Goal: Check status

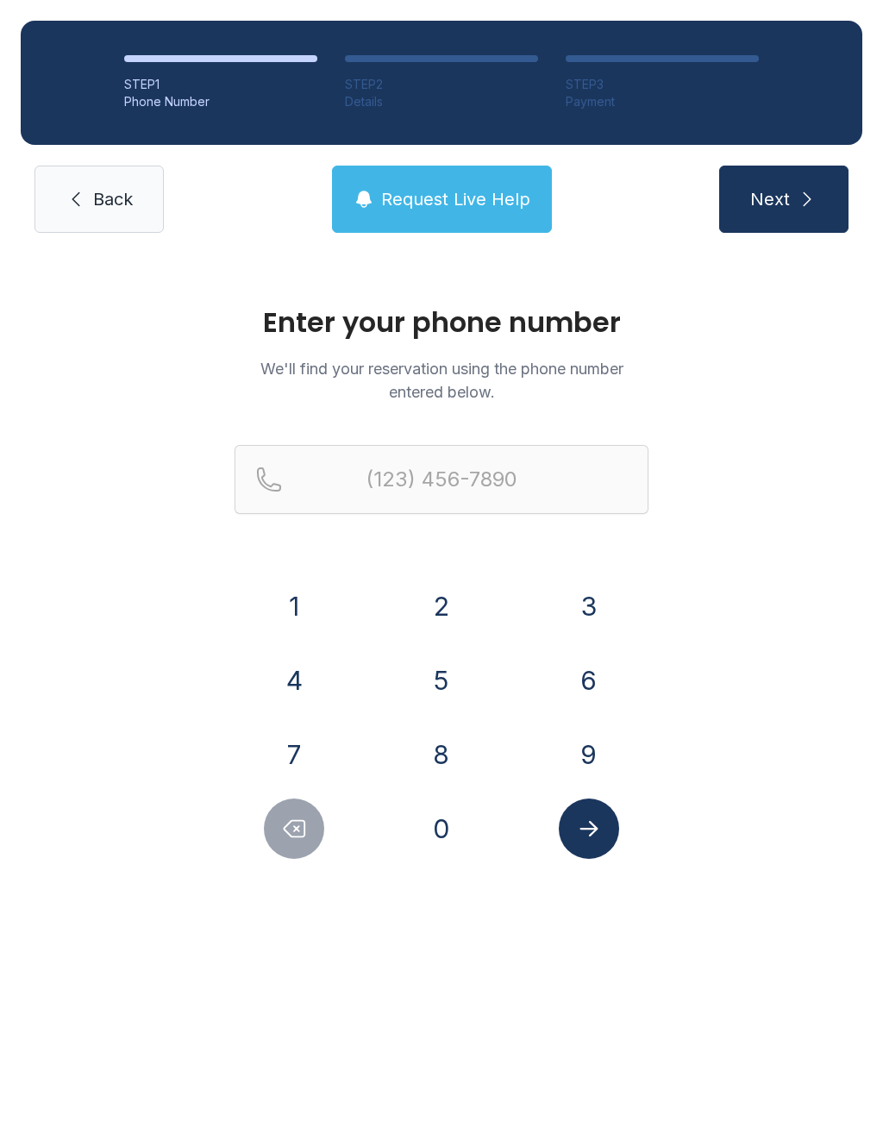
click at [578, 686] on button "6" at bounding box center [589, 680] width 60 height 60
click at [290, 620] on button "1" at bounding box center [294, 606] width 60 height 60
click at [434, 676] on button "5" at bounding box center [441, 680] width 60 height 60
click at [444, 750] on button "8" at bounding box center [441, 754] width 60 height 60
click at [443, 749] on button "8" at bounding box center [441, 754] width 60 height 60
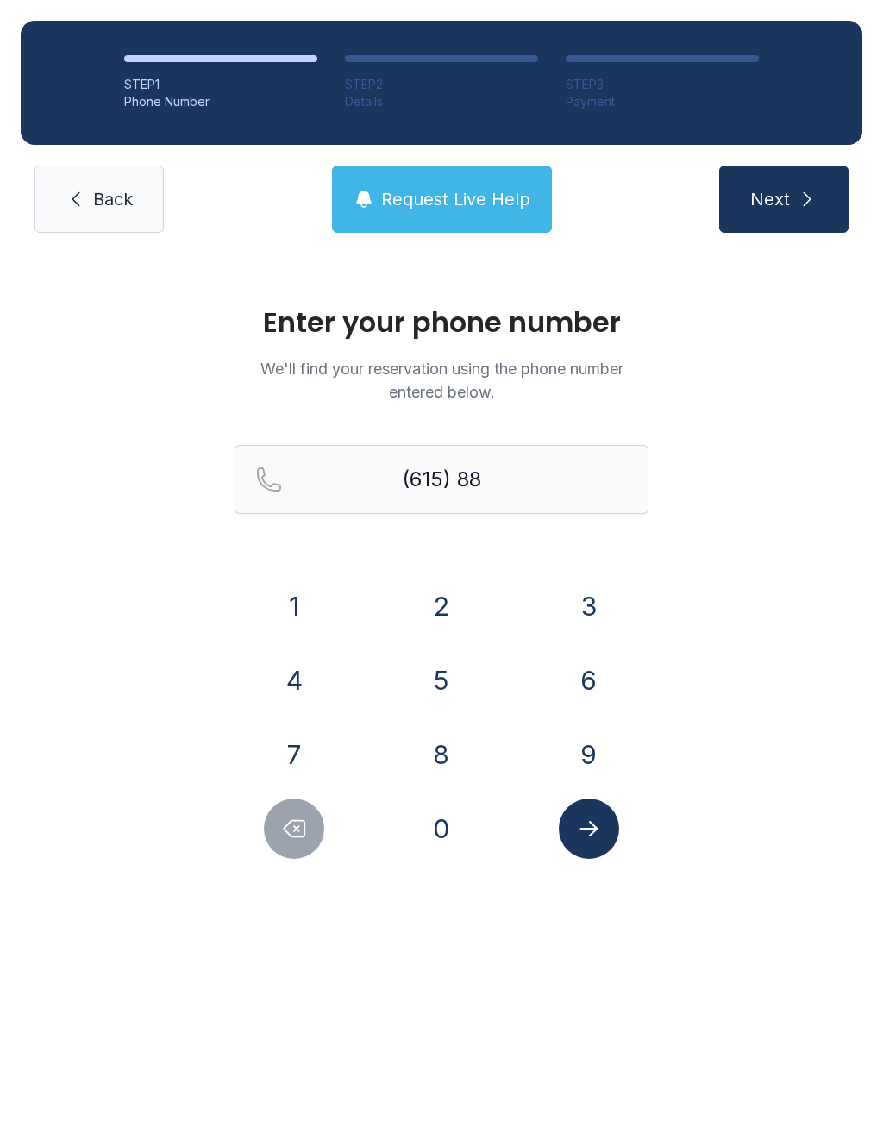
click at [316, 736] on button "7" at bounding box center [294, 754] width 60 height 60
click at [454, 807] on button "0" at bounding box center [441, 828] width 60 height 60
click at [448, 812] on button "0" at bounding box center [441, 828] width 60 height 60
click at [307, 744] on button "7" at bounding box center [294, 754] width 60 height 60
click at [443, 687] on button "5" at bounding box center [441, 680] width 60 height 60
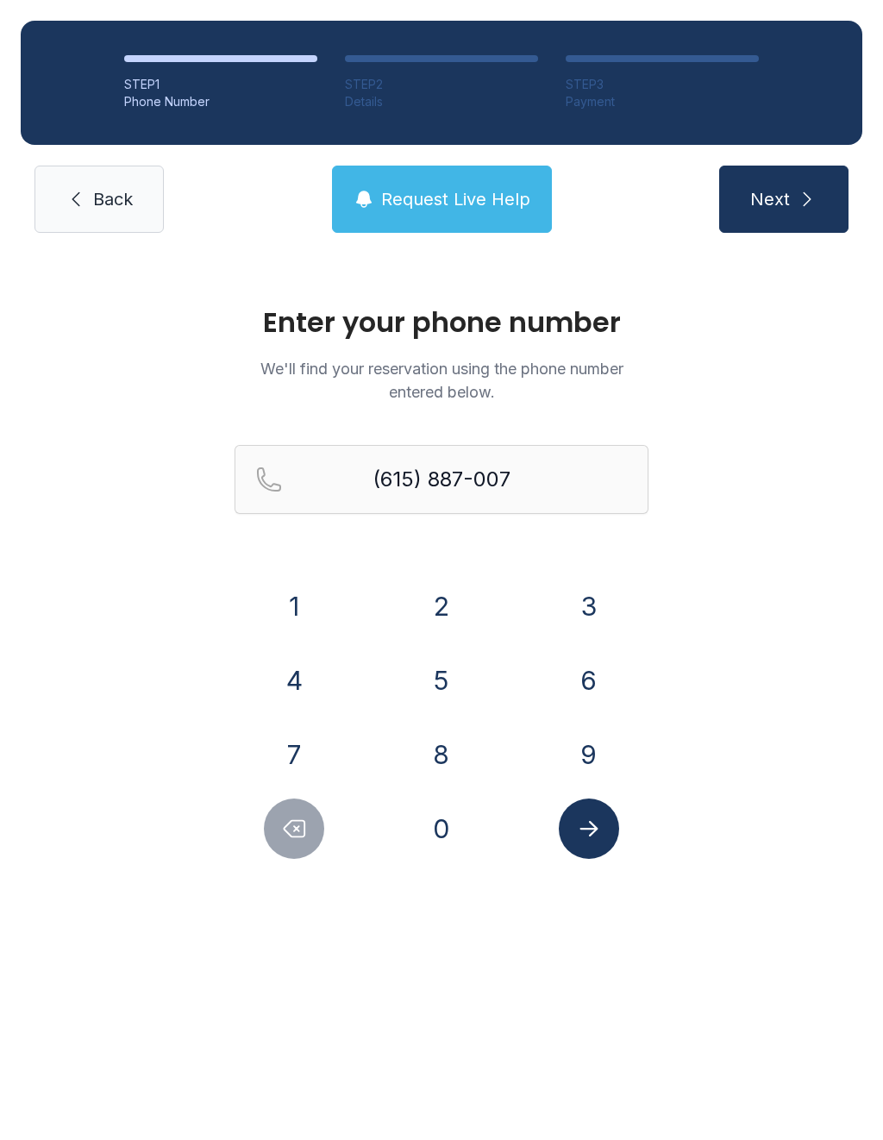
type input "[PHONE_NUMBER]"
click at [583, 835] on icon "Submit lookup form" at bounding box center [589, 829] width 26 height 26
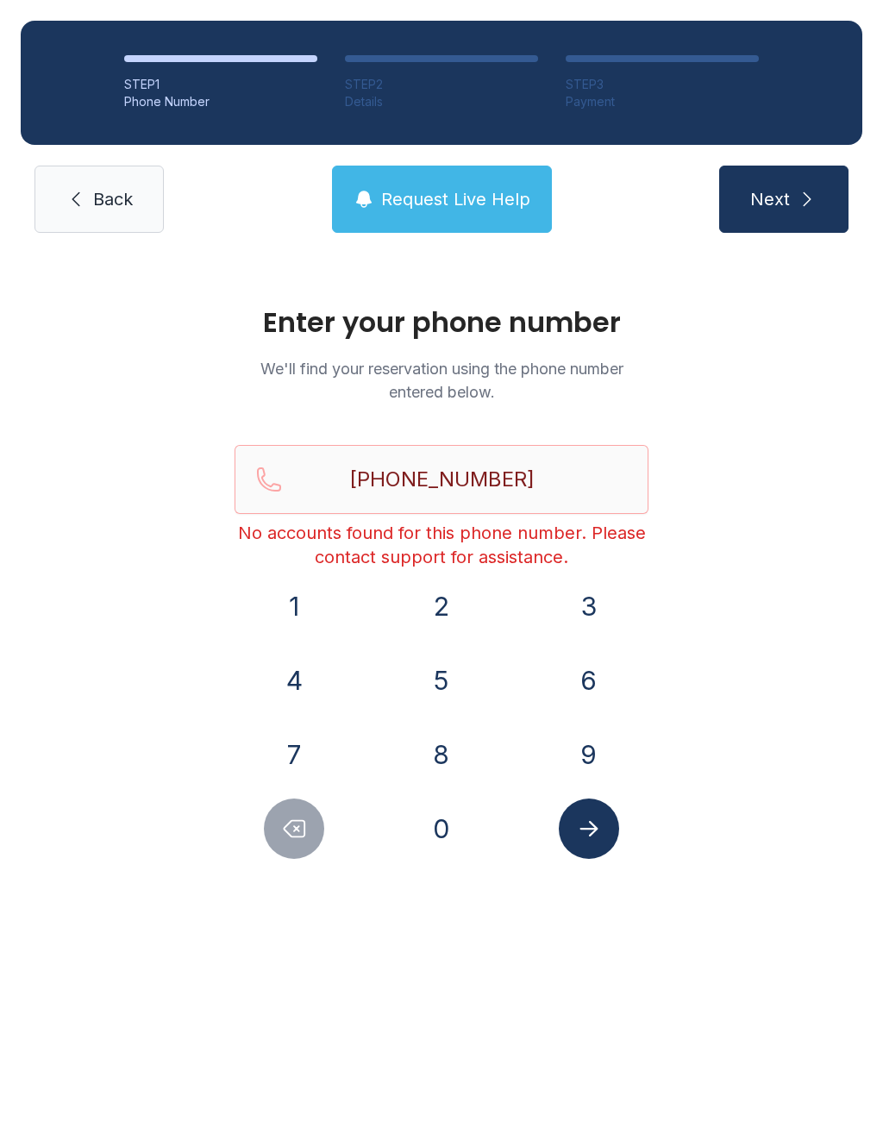
click at [108, 213] on link "Back" at bounding box center [98, 199] width 129 height 67
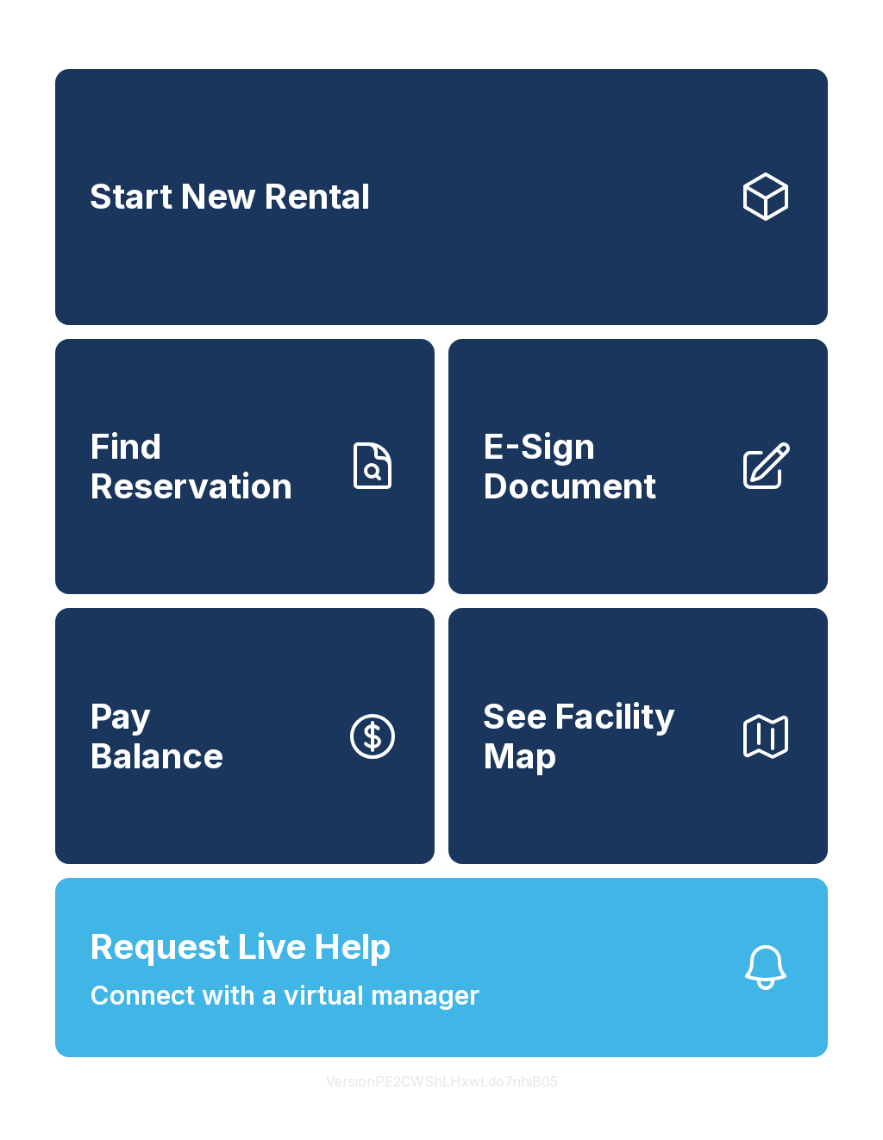
click at [400, 980] on span "Request Live Help Connect with a virtual manager" at bounding box center [285, 968] width 390 height 94
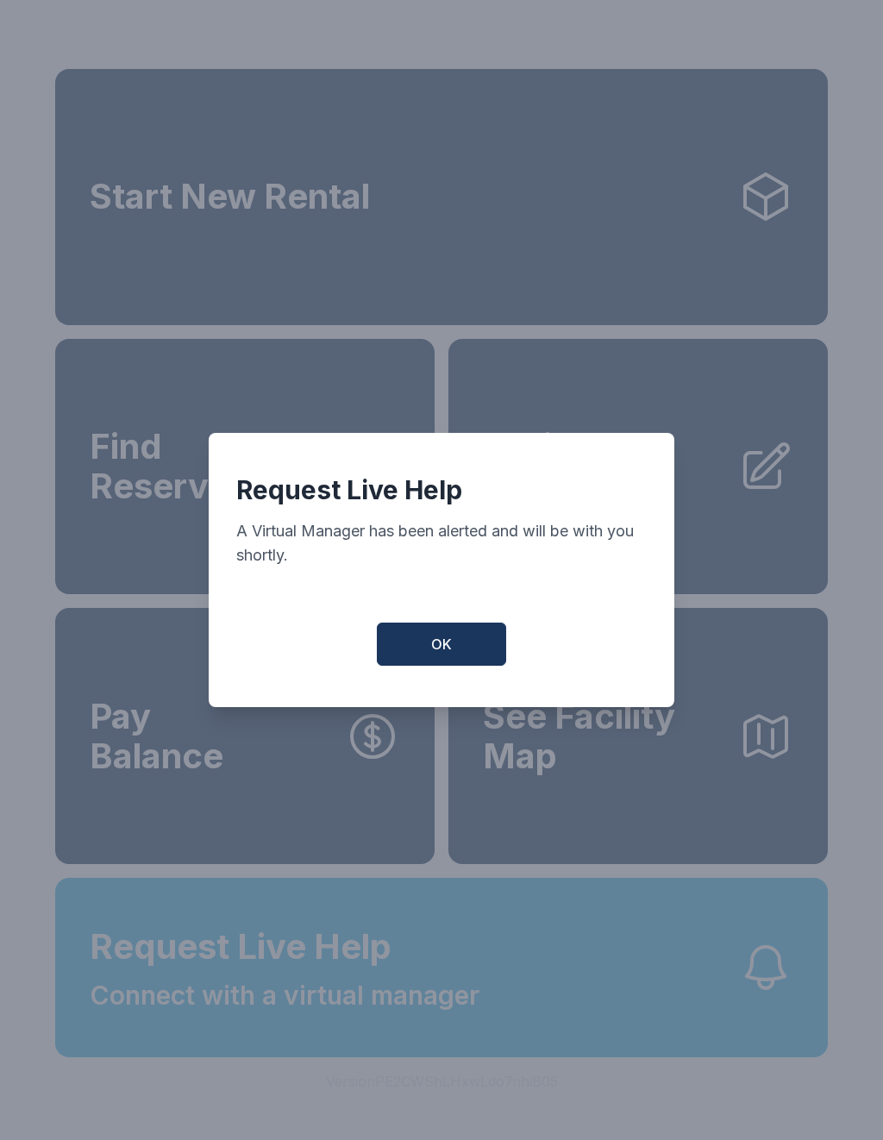
click at [460, 661] on button "OK" at bounding box center [441, 644] width 129 height 43
